Goal: Navigation & Orientation: Understand site structure

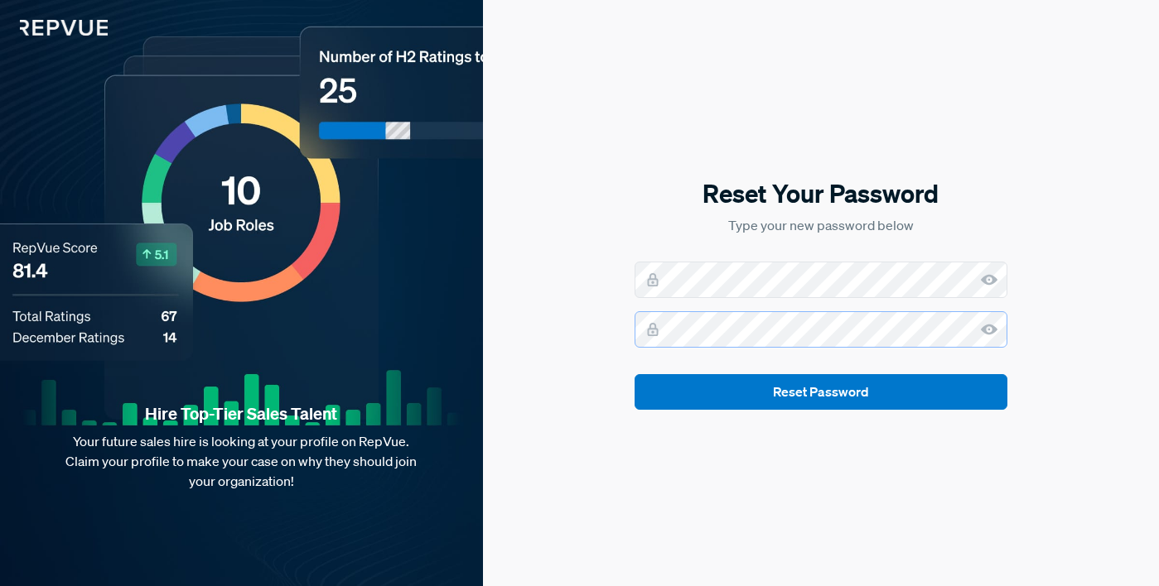
click at [634, 374] on button "Reset Password" at bounding box center [820, 392] width 373 height 36
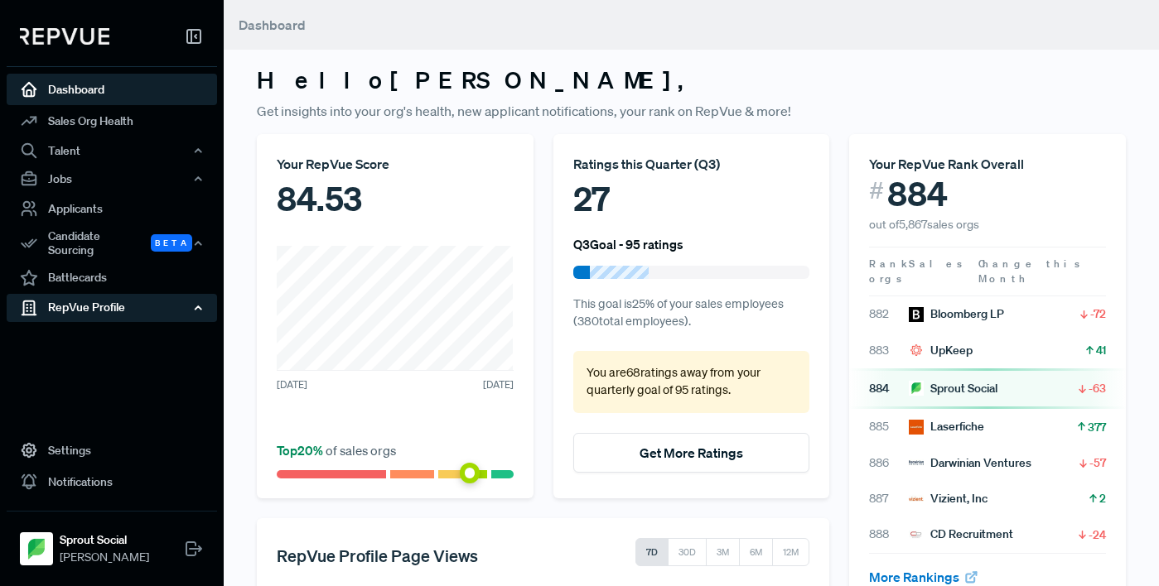
click at [176, 299] on div "RepVue Profile" at bounding box center [112, 308] width 210 height 28
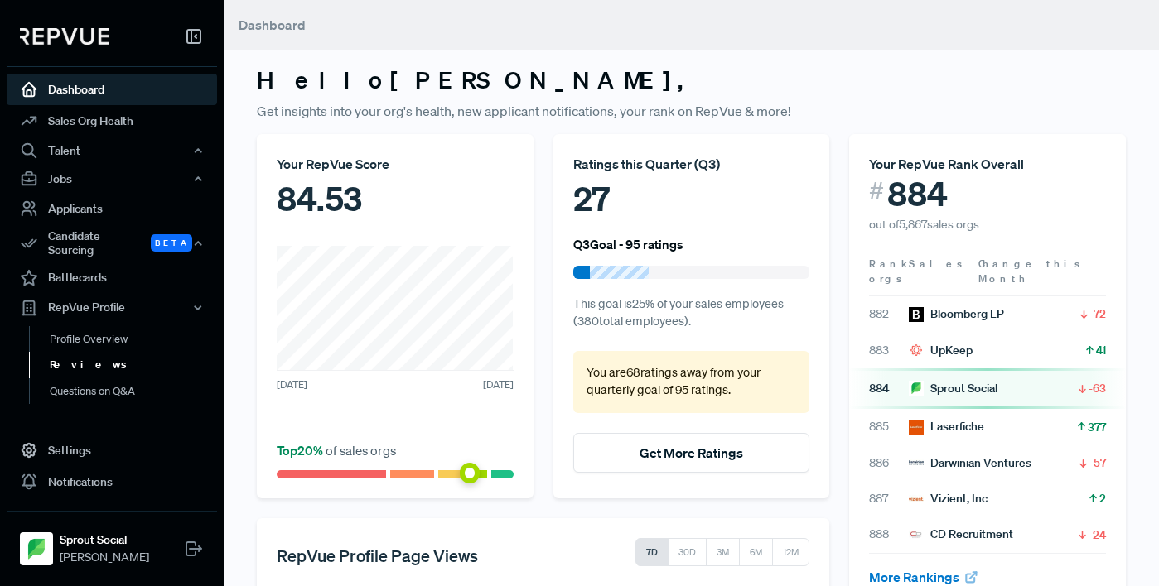
click at [90, 358] on link "Reviews" at bounding box center [134, 365] width 210 height 27
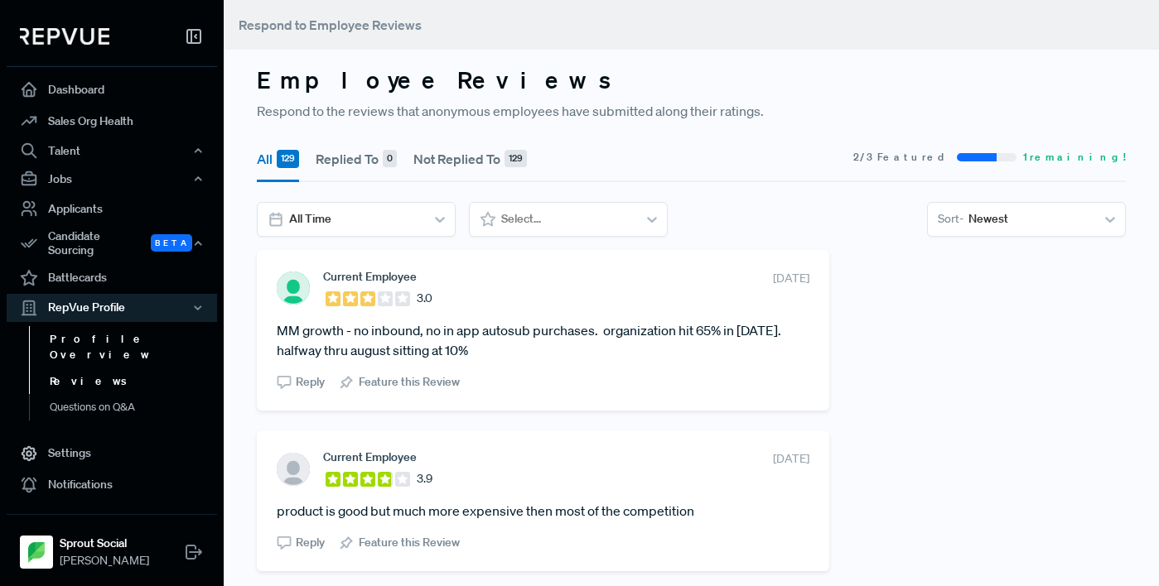
click at [111, 335] on link "Profile Overview" at bounding box center [134, 347] width 210 height 42
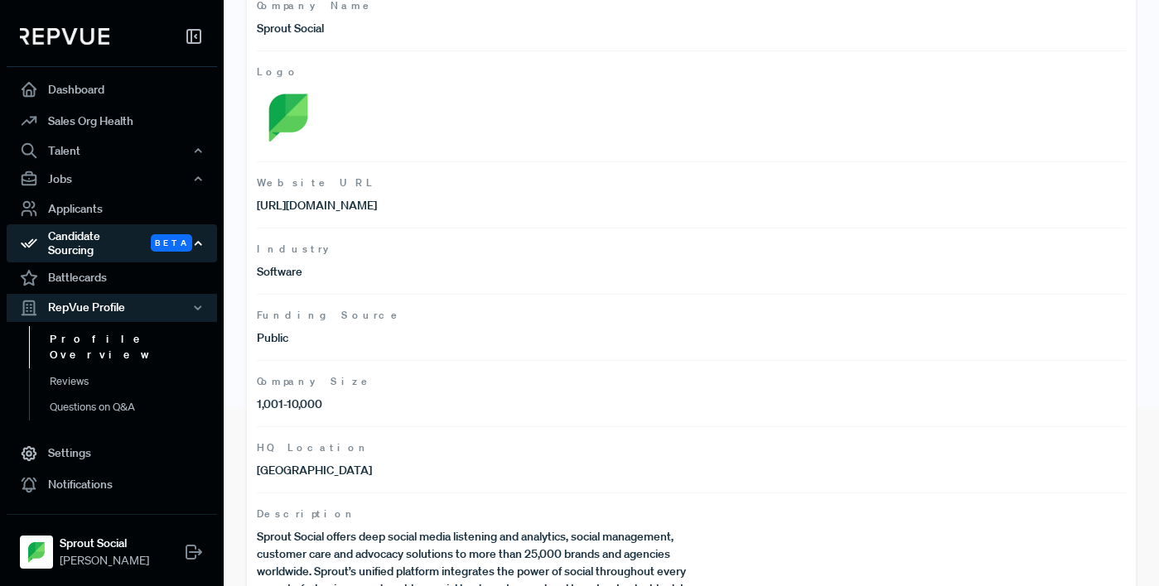
scroll to position [176, 0]
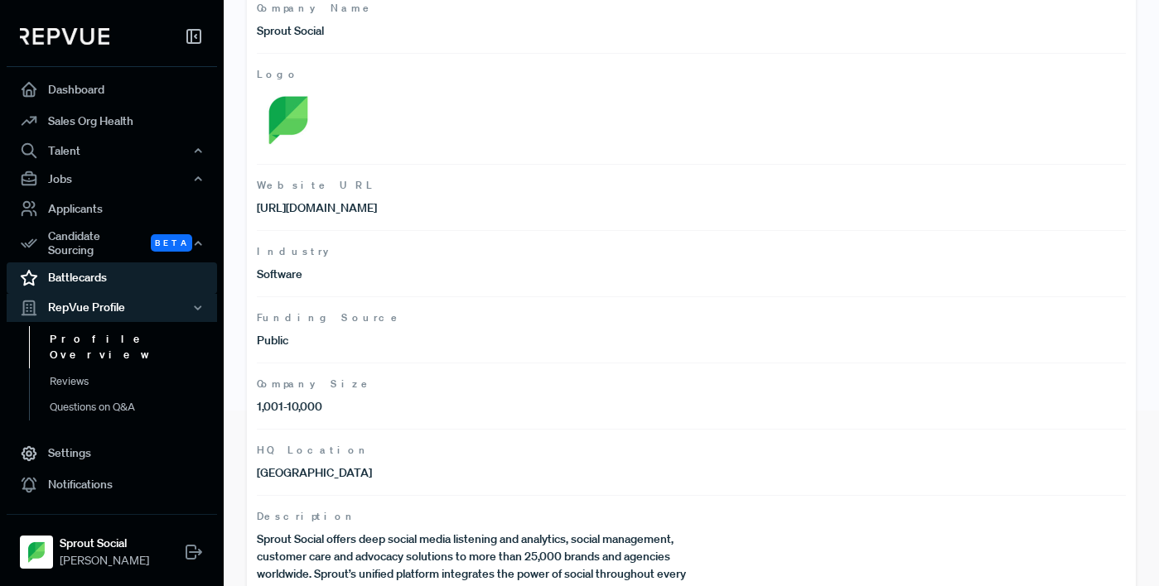
click at [88, 263] on link "Battlecards" at bounding box center [112, 278] width 210 height 31
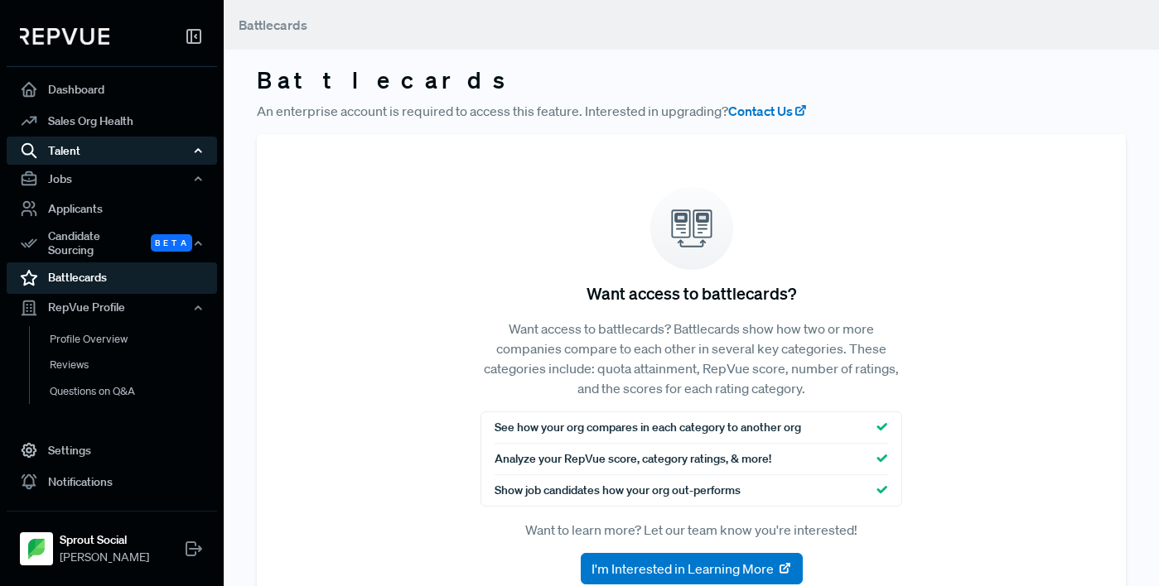
click at [155, 155] on div "Talent" at bounding box center [112, 151] width 210 height 28
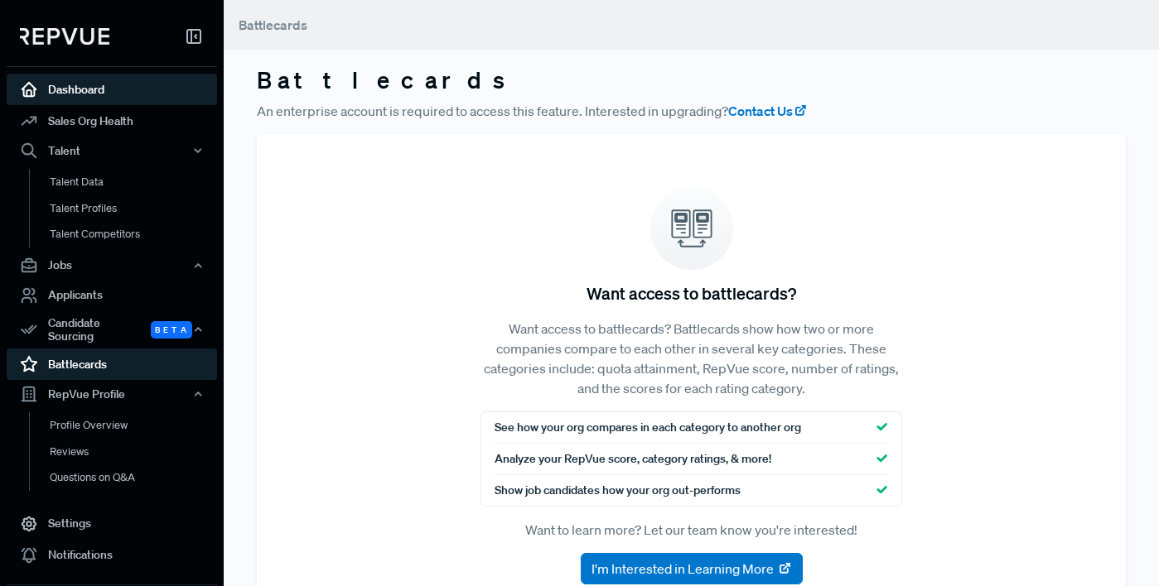
click at [116, 79] on link "Dashboard" at bounding box center [112, 89] width 210 height 31
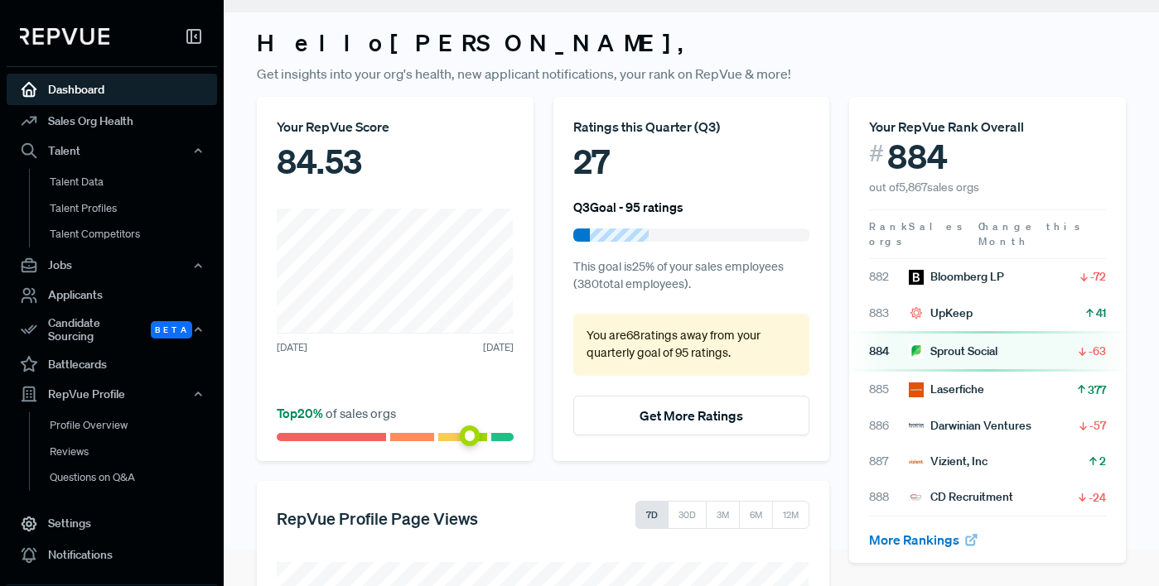
click at [350, 191] on div "Your RepVue Score 84.53 [DATE] [DATE] Top 20 % of sales orgs" at bounding box center [395, 279] width 277 height 364
click at [307, 119] on div "Your RepVue Score" at bounding box center [395, 128] width 237 height 20
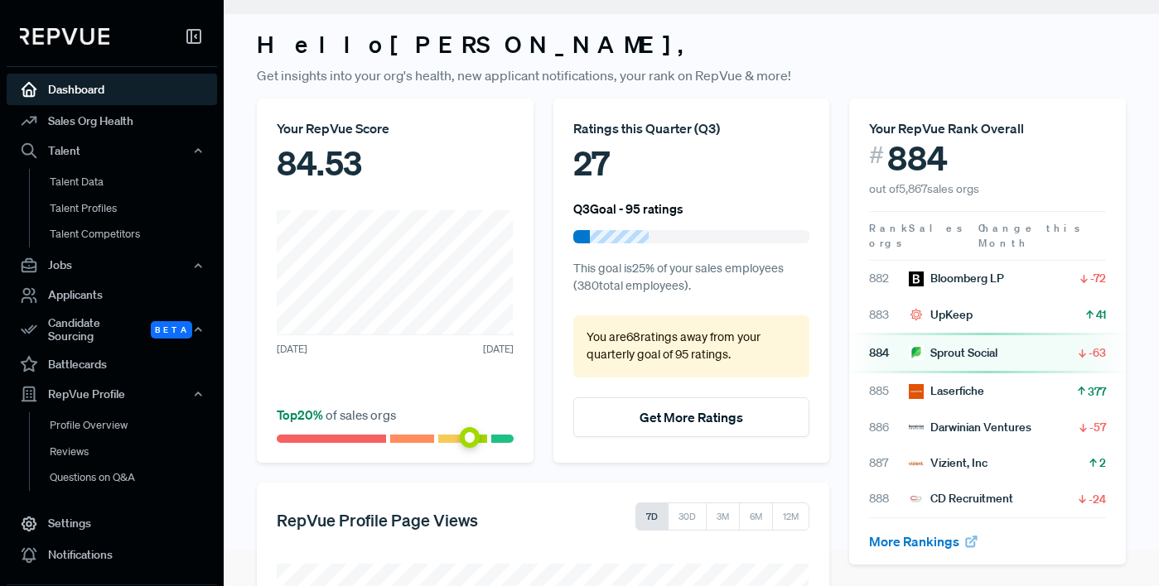
scroll to position [0, 0]
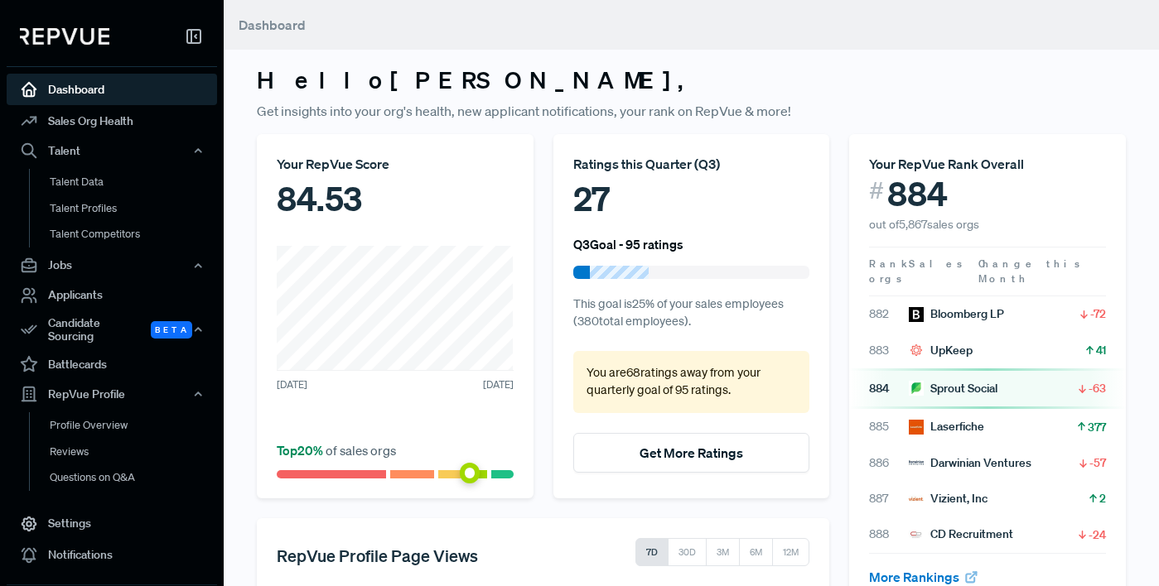
click at [421, 232] on div "Your RepVue Score 84.53 [DATE] [DATE] Top 20 % of sales orgs" at bounding box center [395, 316] width 277 height 364
click at [118, 186] on link "Talent Data" at bounding box center [134, 182] width 210 height 27
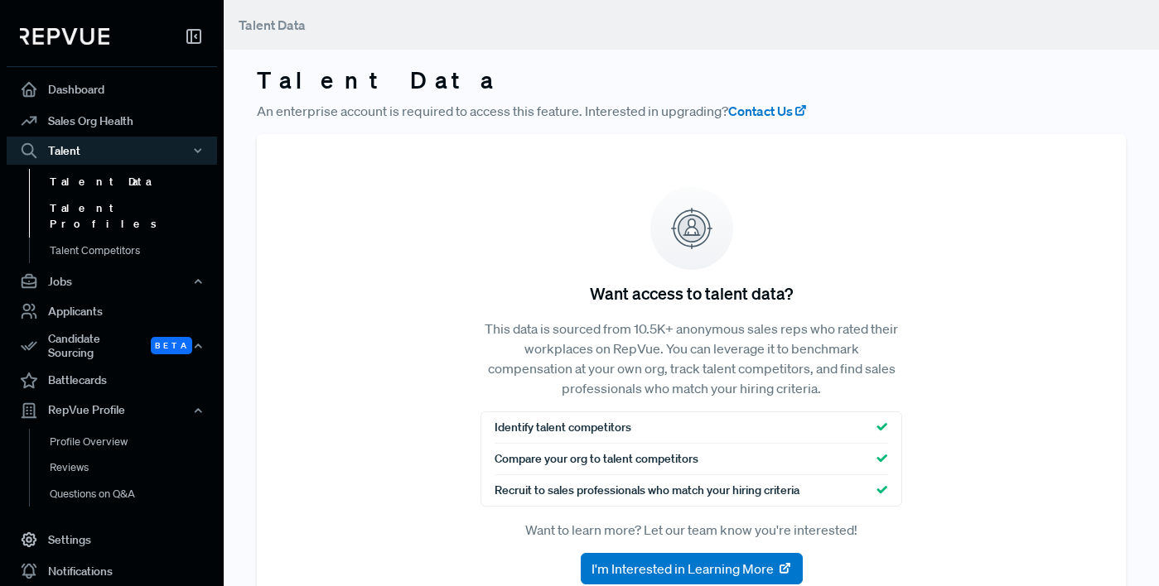
click at [143, 207] on link "Talent Profiles" at bounding box center [134, 216] width 210 height 42
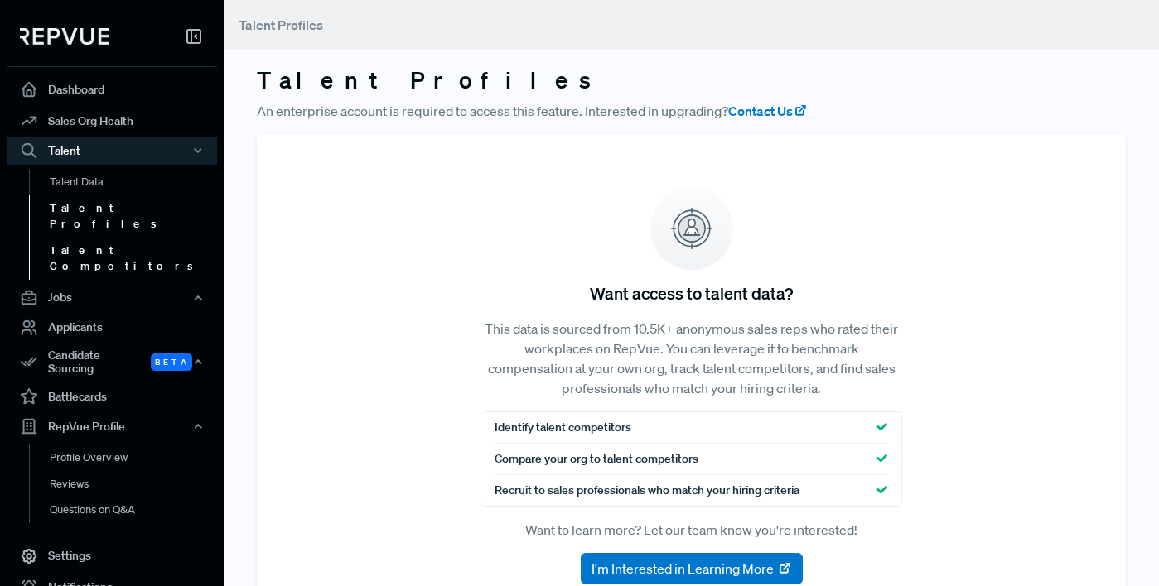
click at [167, 238] on link "Talent Competitors" at bounding box center [134, 259] width 210 height 42
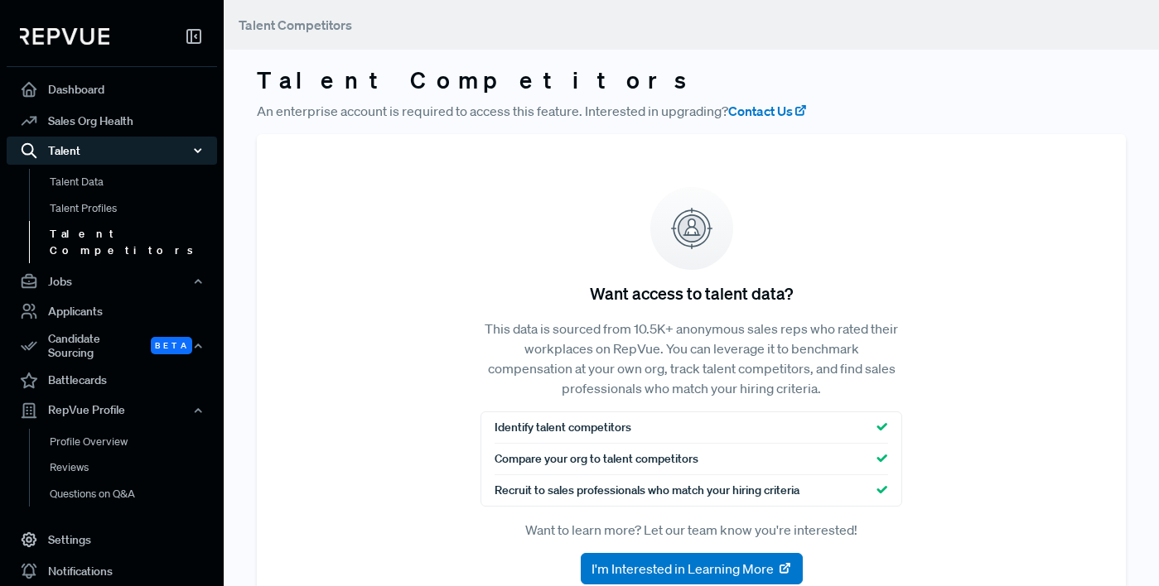
click at [92, 151] on div "Talent" at bounding box center [112, 151] width 210 height 28
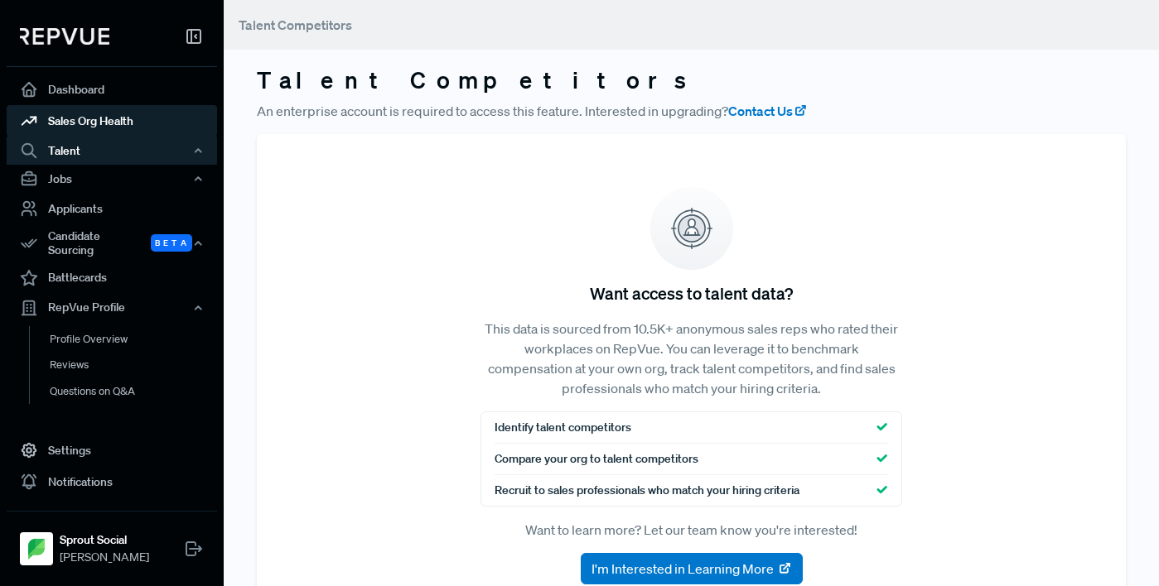
click at [95, 119] on link "Sales Org Health" at bounding box center [112, 120] width 210 height 31
